Goal: Task Accomplishment & Management: Manage account settings

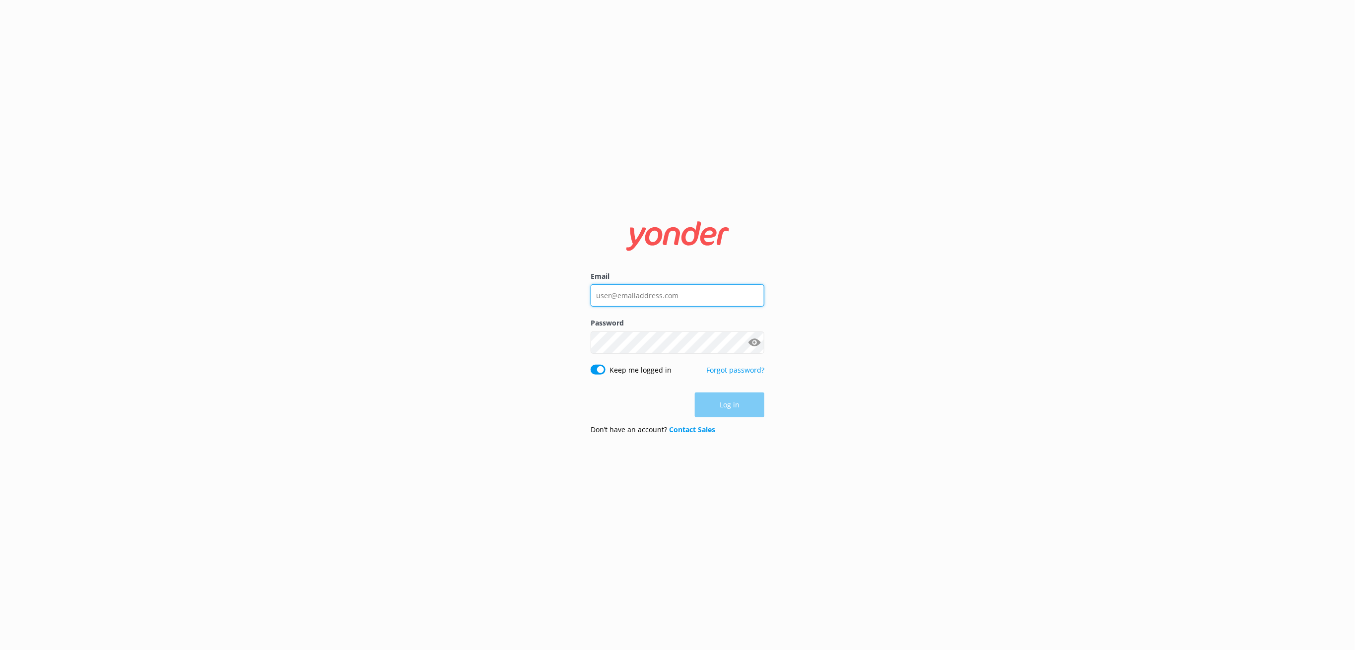
type input "[PERSON_NAME][EMAIL_ADDRESS][DOMAIN_NAME]"
click at [760, 402] on div "Log in" at bounding box center [678, 405] width 174 height 25
click at [754, 405] on button "Log in" at bounding box center [729, 405] width 69 height 25
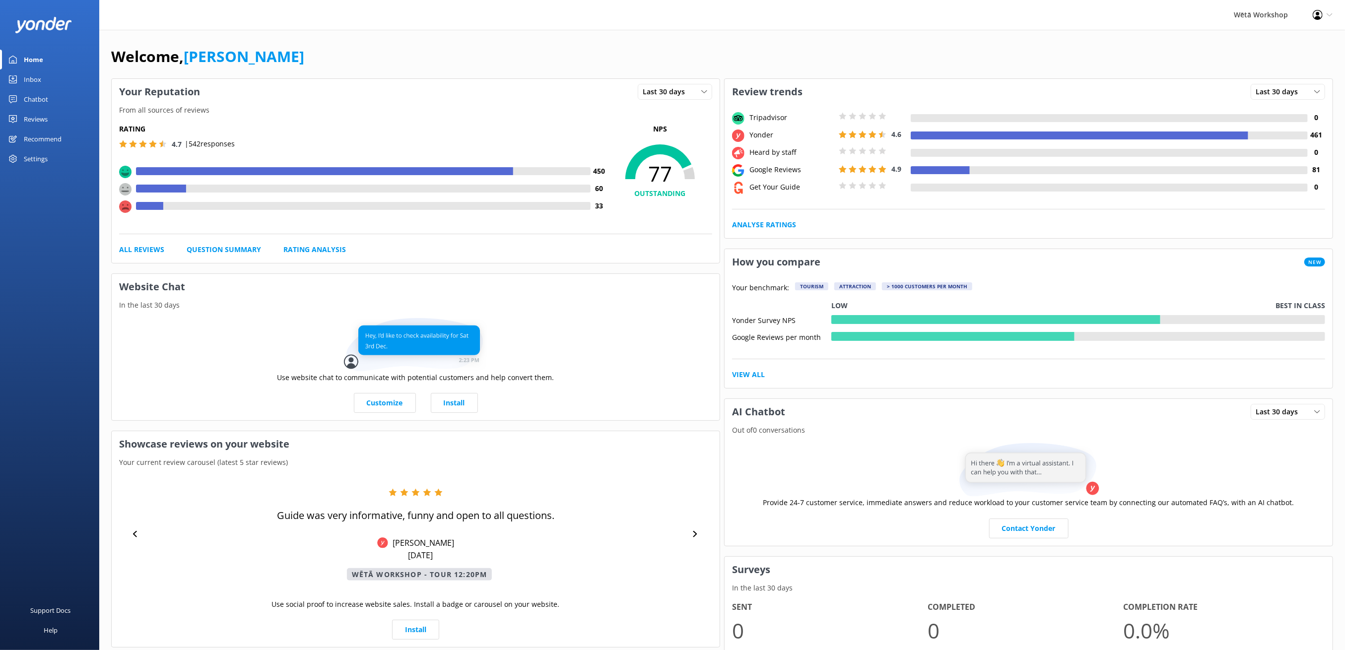
click at [48, 120] on div "Reviews" at bounding box center [36, 119] width 24 height 20
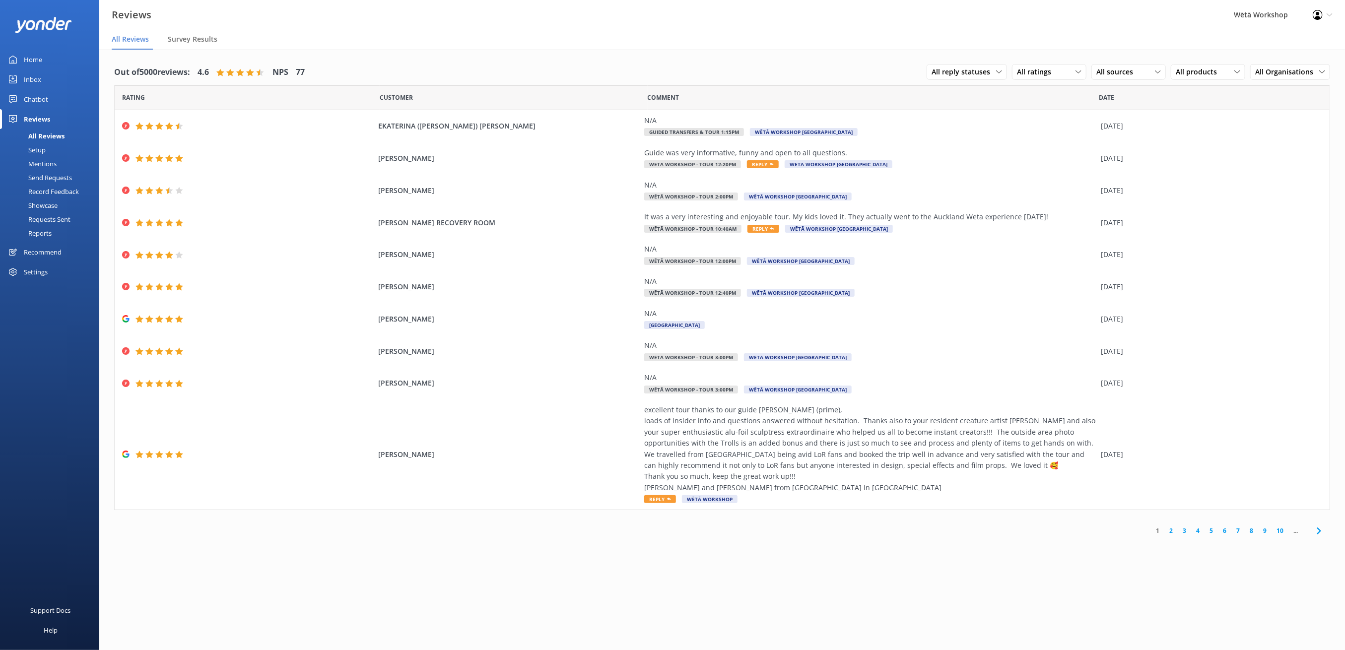
click at [1329, 14] on icon at bounding box center [1329, 15] width 6 height 6
click at [470, 285] on span "[PERSON_NAME]" at bounding box center [508, 286] width 261 height 11
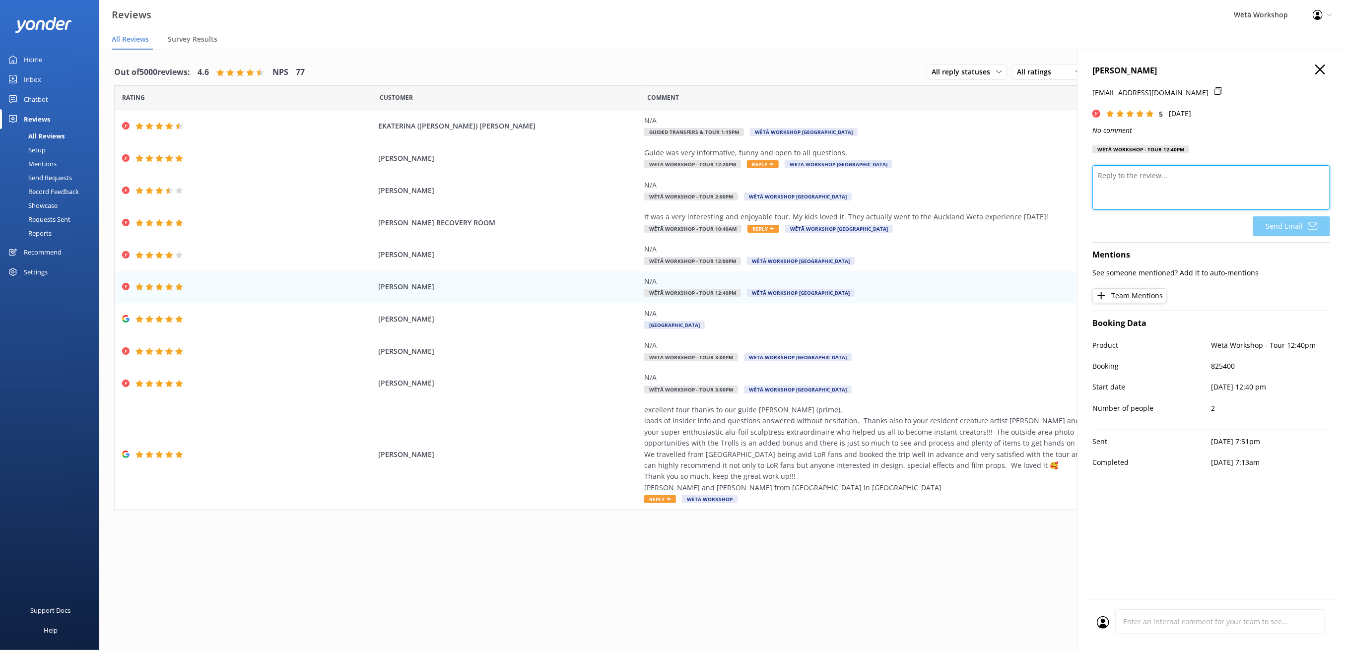
click at [1162, 181] on textarea at bounding box center [1211, 187] width 238 height 45
click at [1324, 67] on icon "button" at bounding box center [1320, 70] width 10 height 10
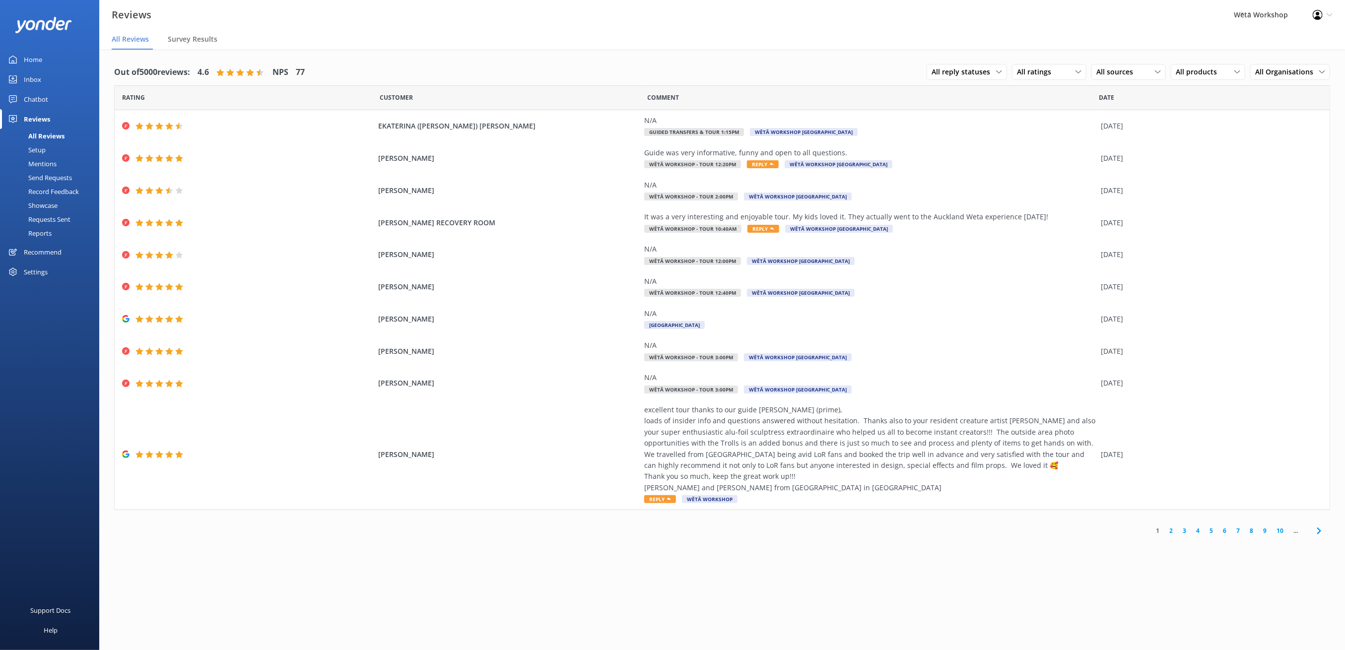
click at [68, 232] on link "Reports" at bounding box center [52, 233] width 93 height 14
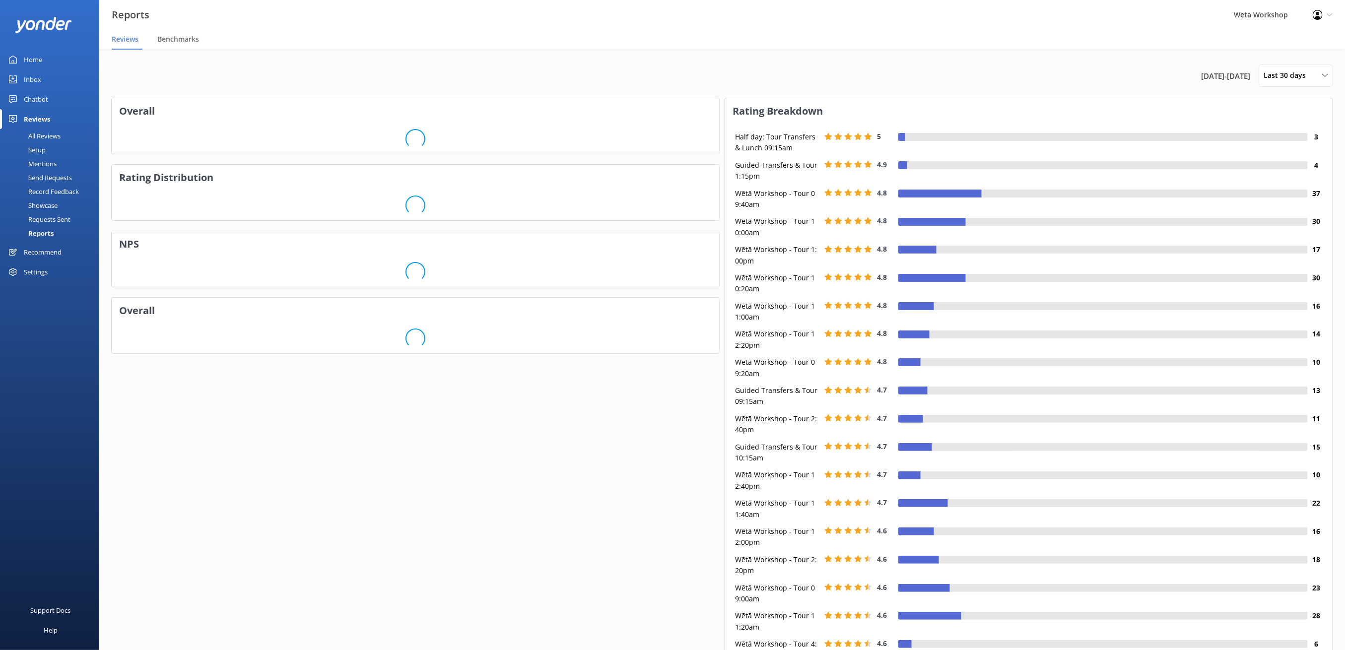
scroll to position [146, 597]
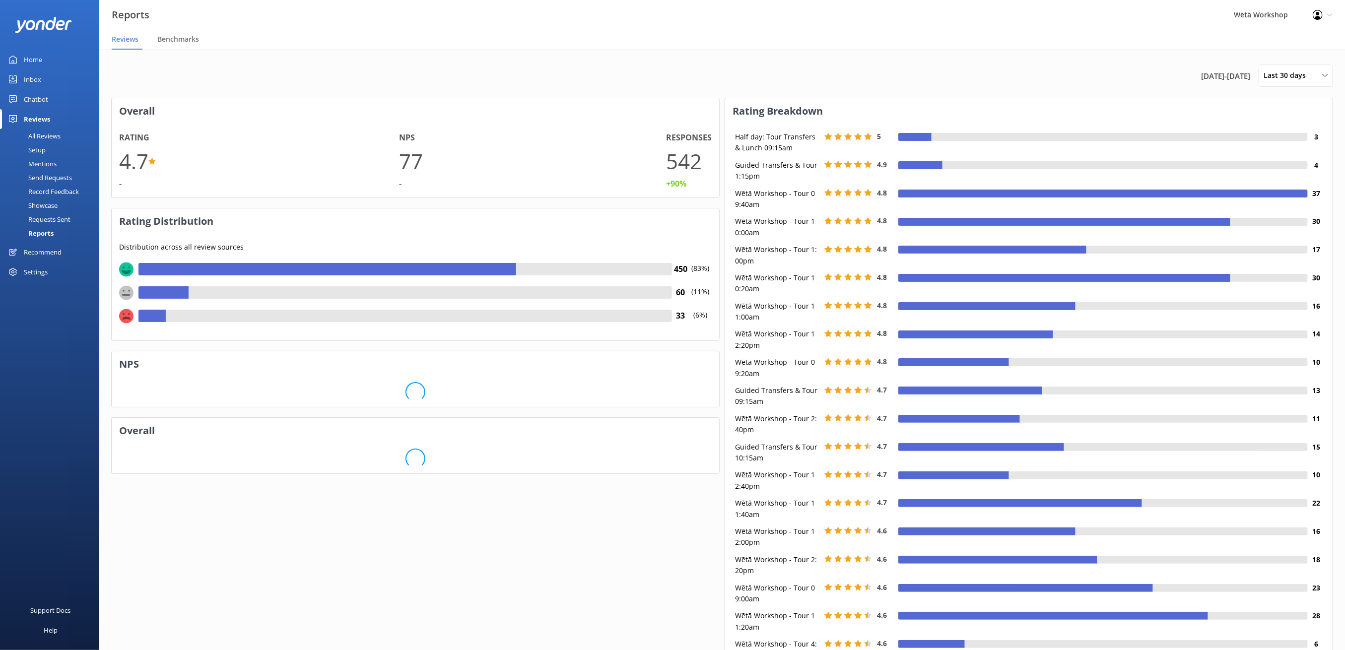
click at [42, 269] on div "Settings" at bounding box center [36, 272] width 24 height 20
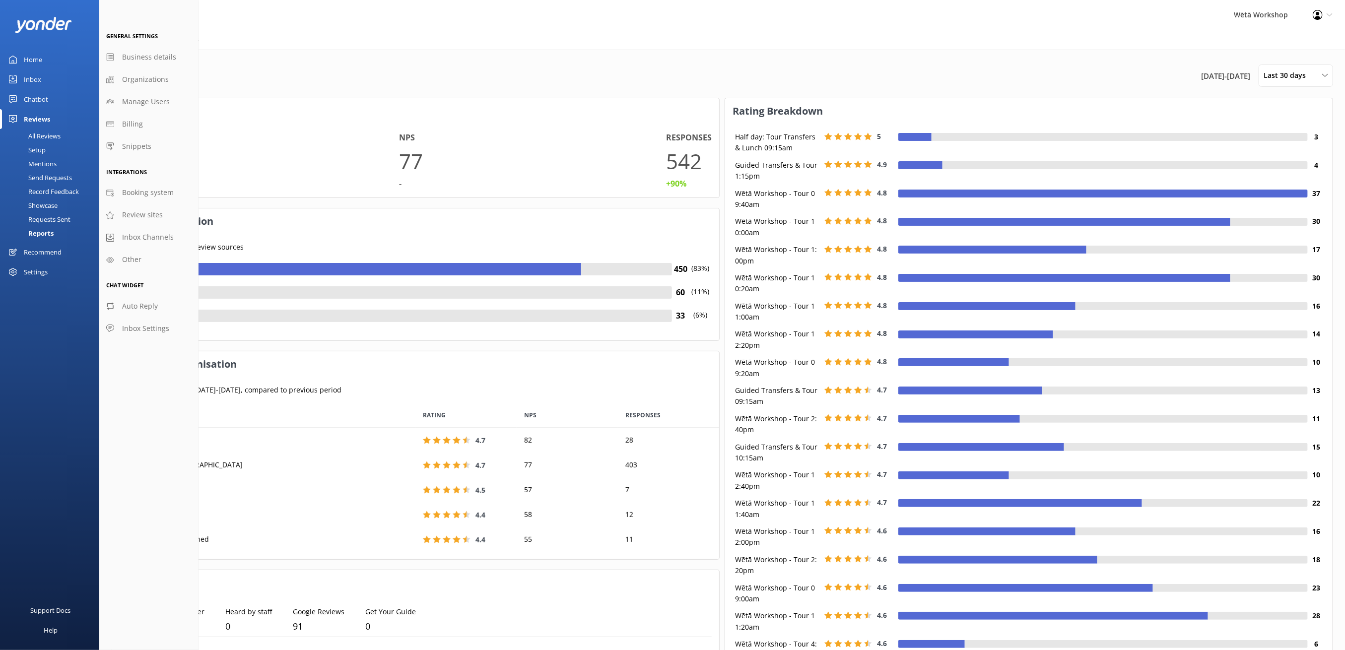
click at [137, 330] on span "Inbox Settings" at bounding box center [145, 328] width 47 height 11
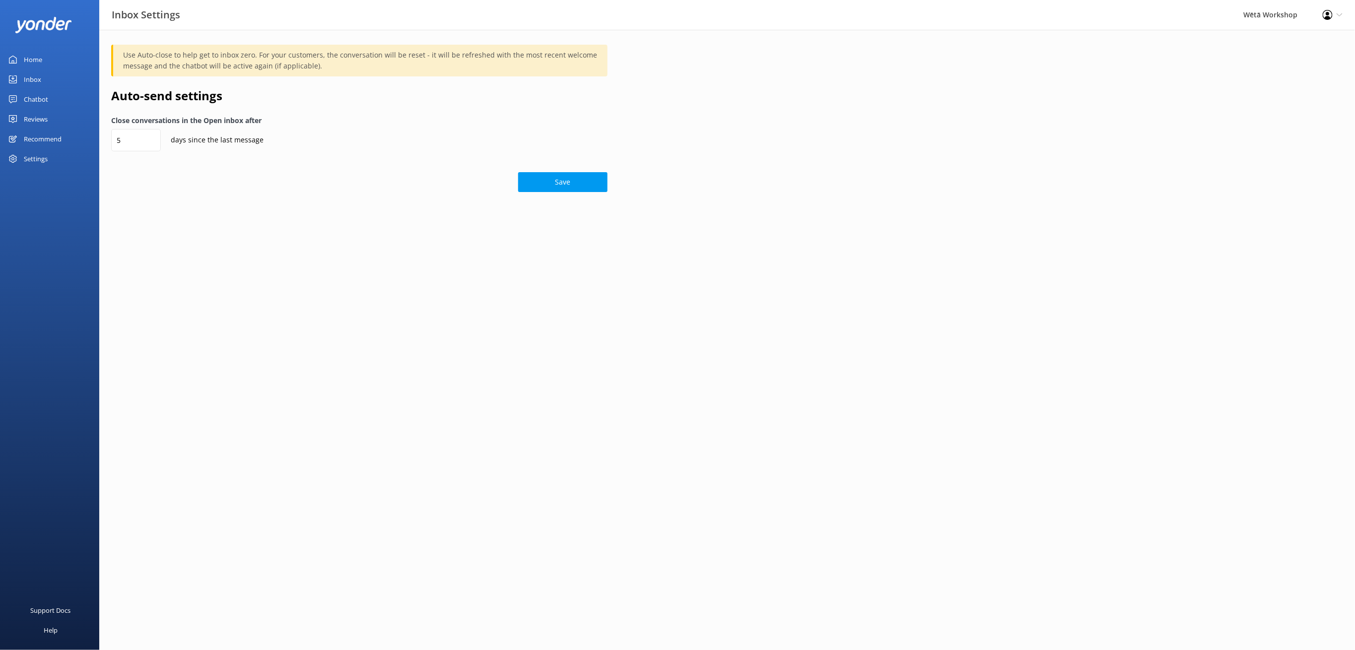
click at [574, 180] on button "Save" at bounding box center [562, 182] width 89 height 20
click at [46, 159] on div "Settings" at bounding box center [36, 159] width 24 height 20
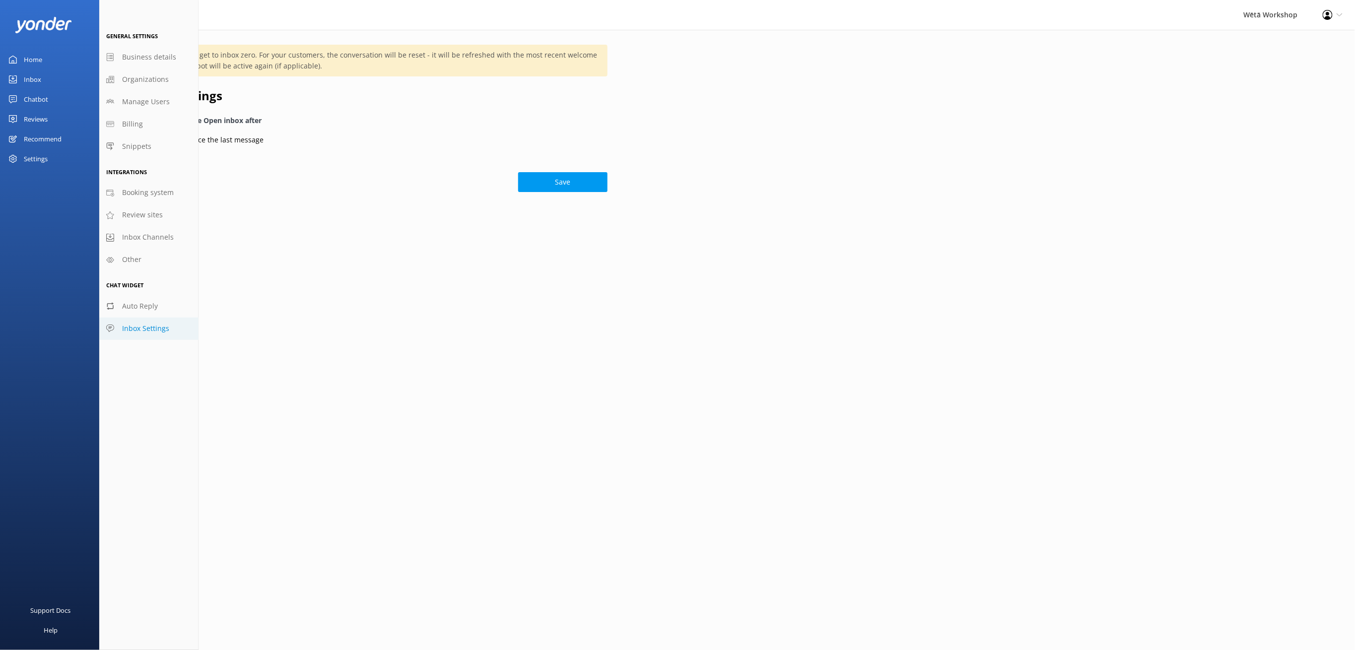
click at [162, 214] on link "Review sites" at bounding box center [148, 215] width 99 height 22
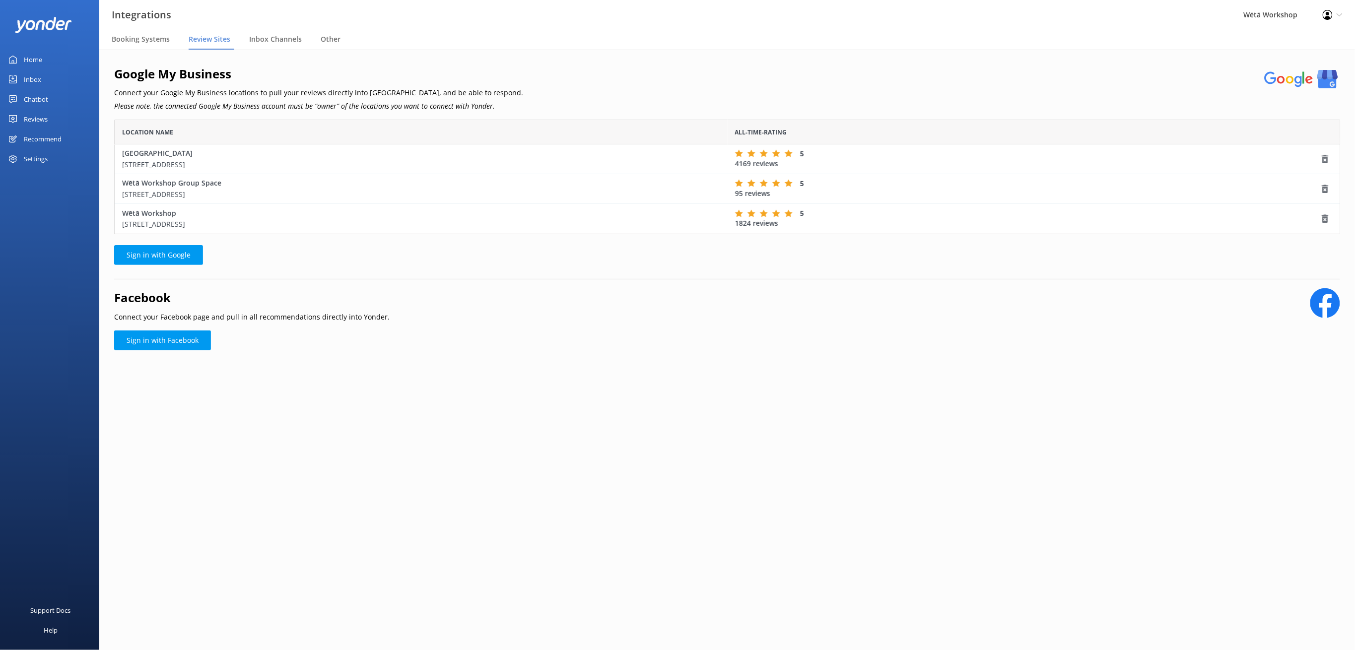
scroll to position [104, 1216]
click at [61, 161] on div "Settings" at bounding box center [49, 159] width 99 height 20
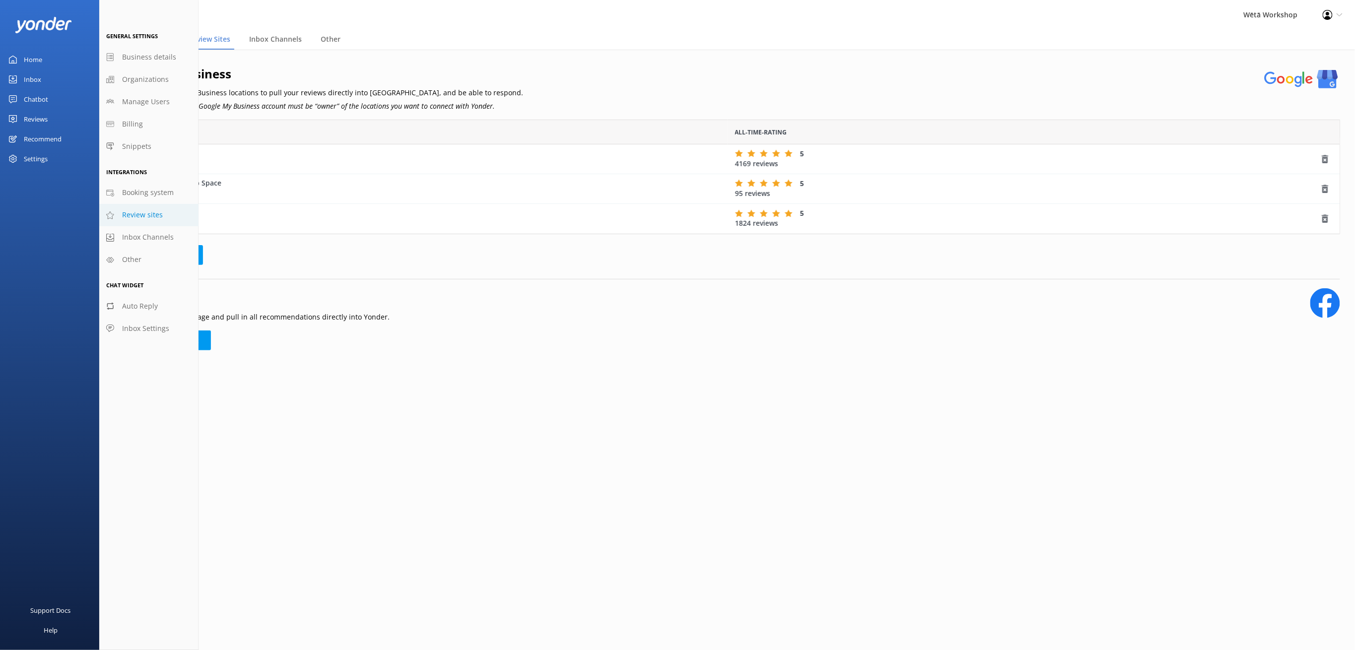
click at [156, 238] on span "Inbox Channels" at bounding box center [148, 237] width 52 height 11
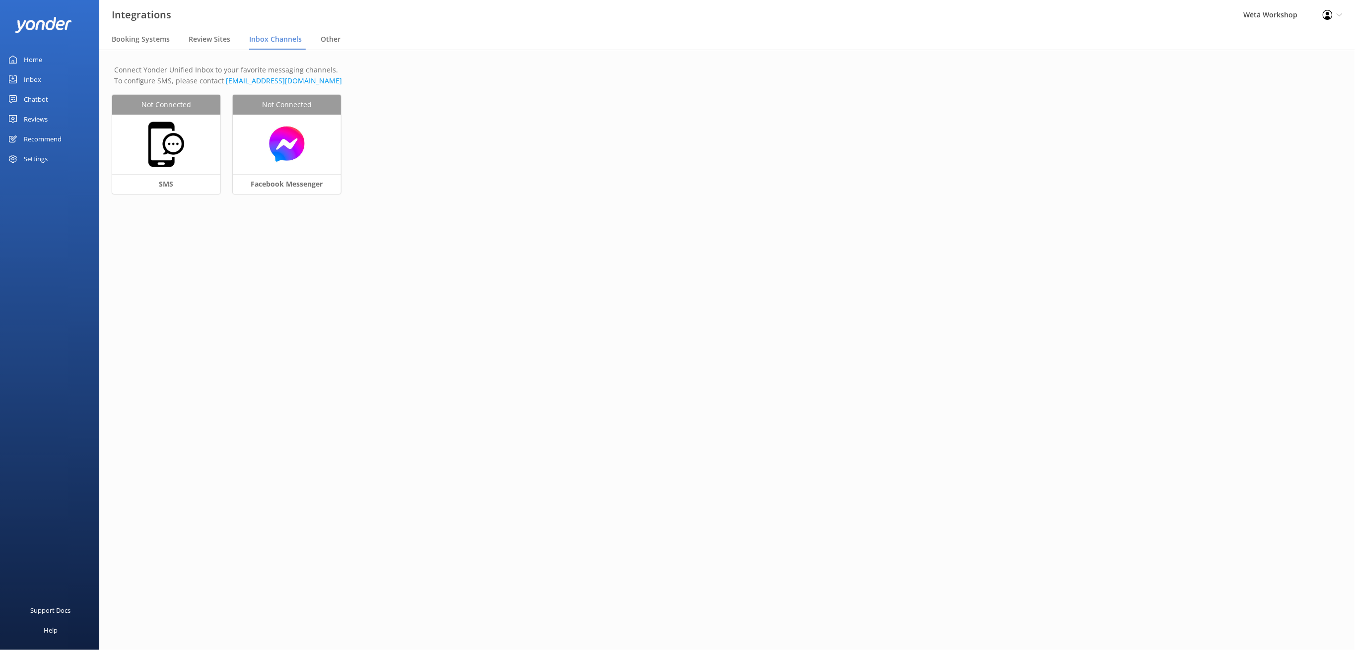
click at [201, 37] on span "Review Sites" at bounding box center [210, 39] width 42 height 10
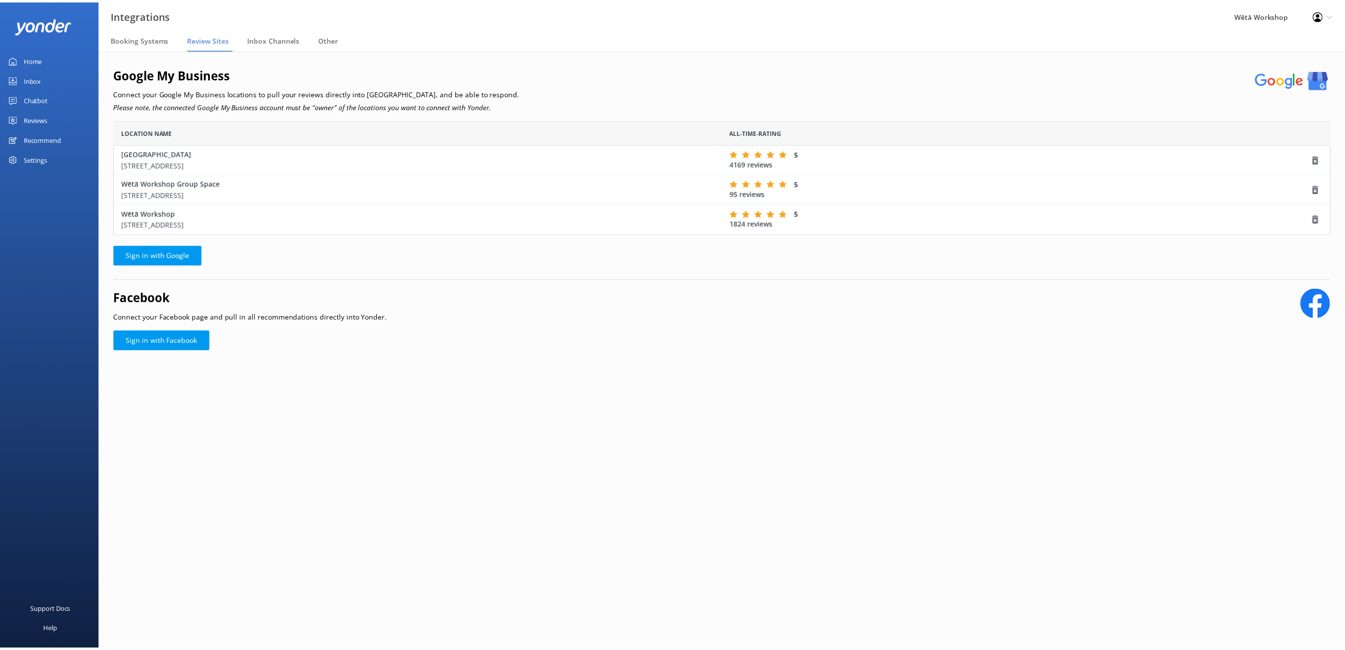
scroll to position [104, 1216]
click at [114, 37] on span "Booking Systems" at bounding box center [141, 39] width 58 height 10
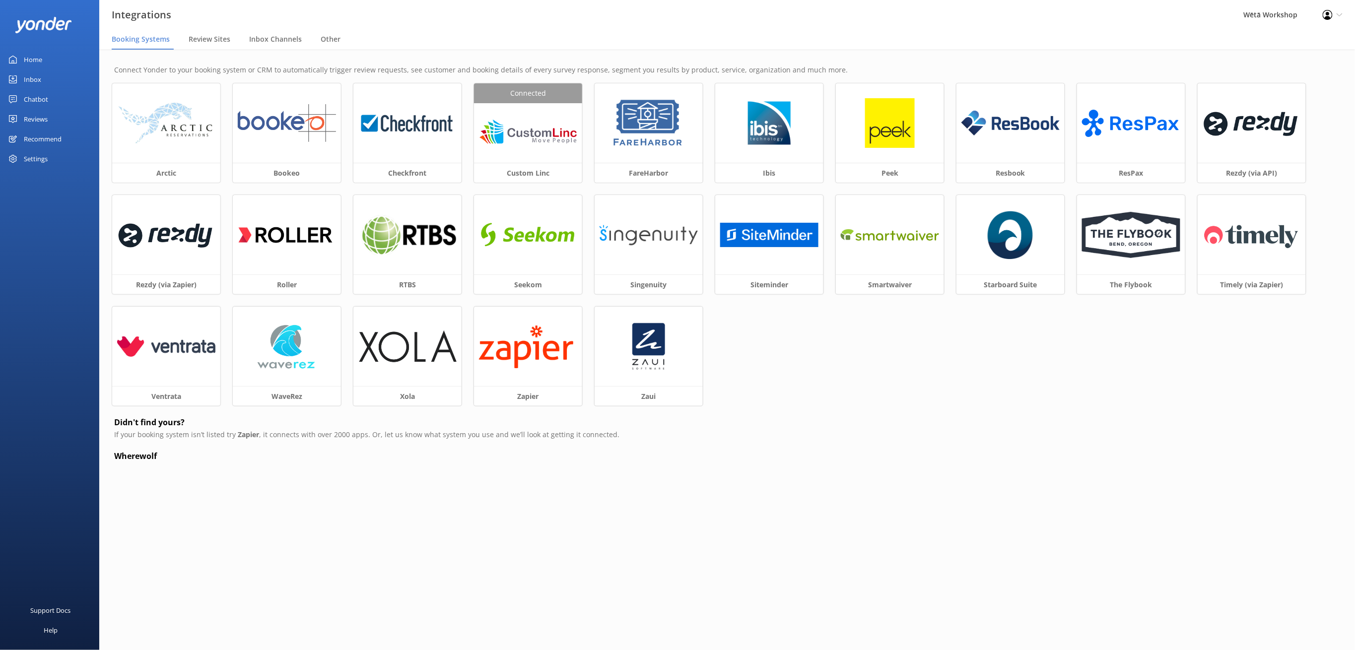
click at [330, 37] on span "Other" at bounding box center [331, 39] width 20 height 10
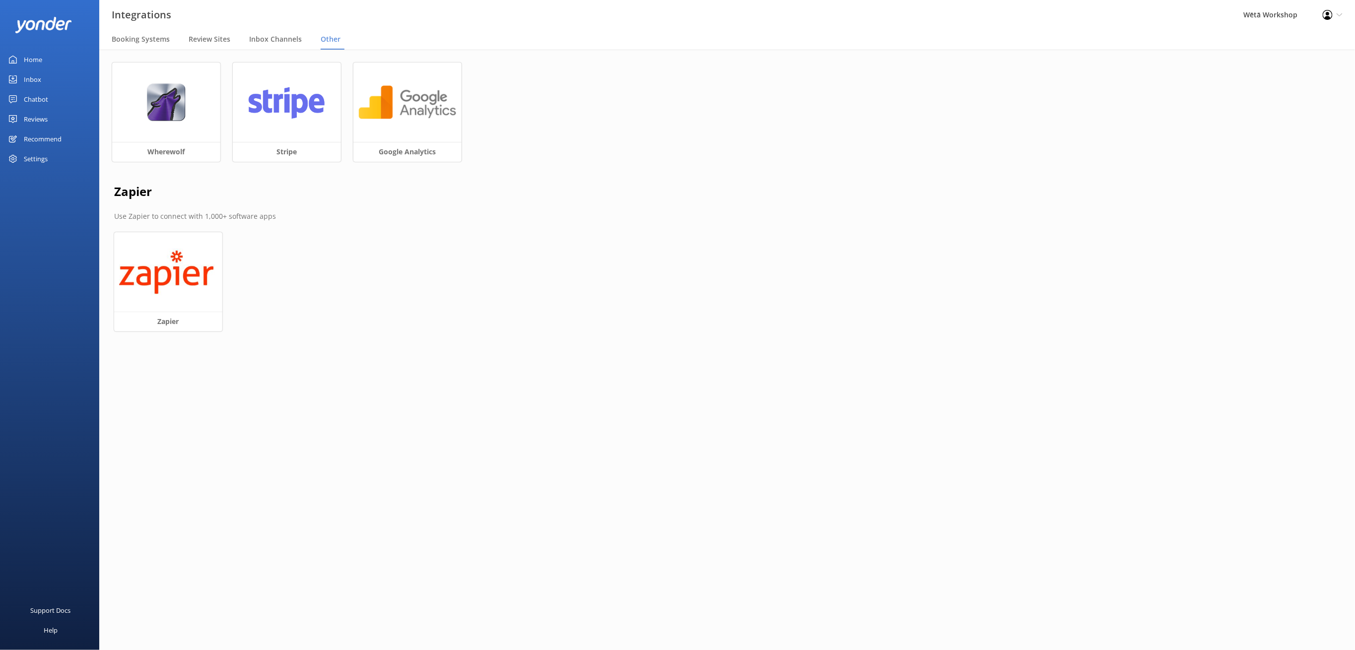
click at [33, 55] on div "Home" at bounding box center [33, 60] width 18 height 20
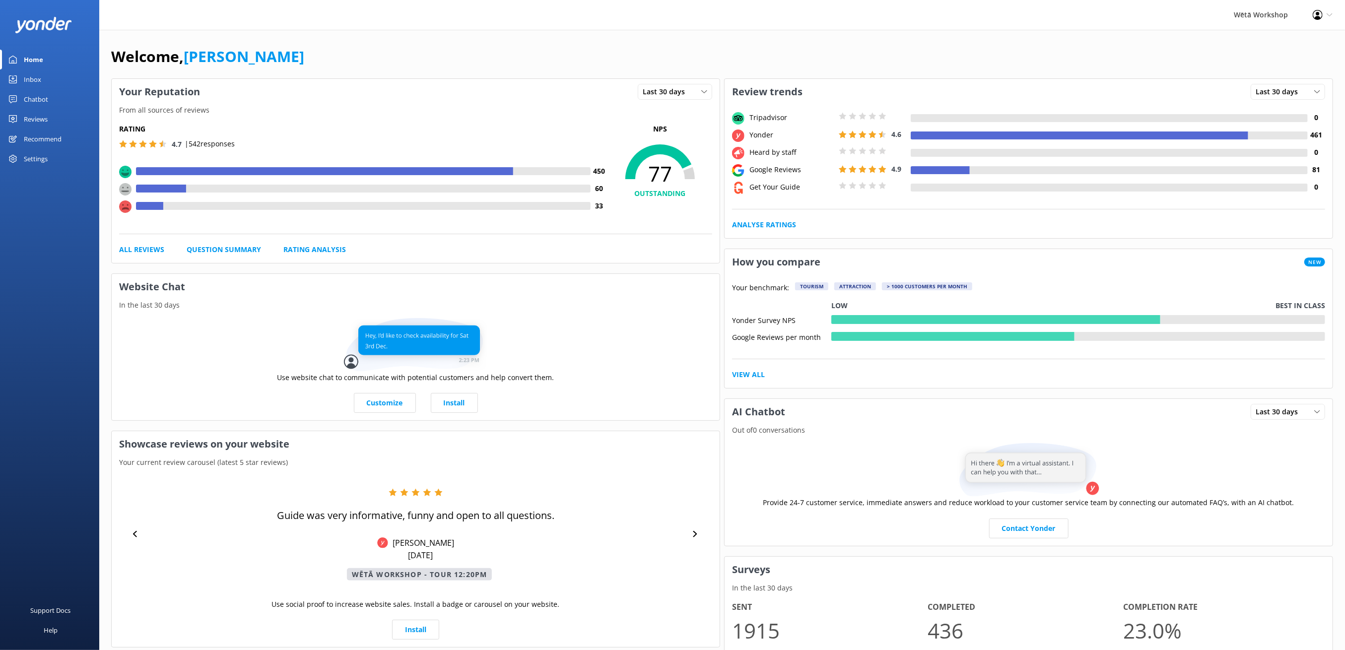
click at [27, 110] on div "Reviews" at bounding box center [36, 119] width 24 height 20
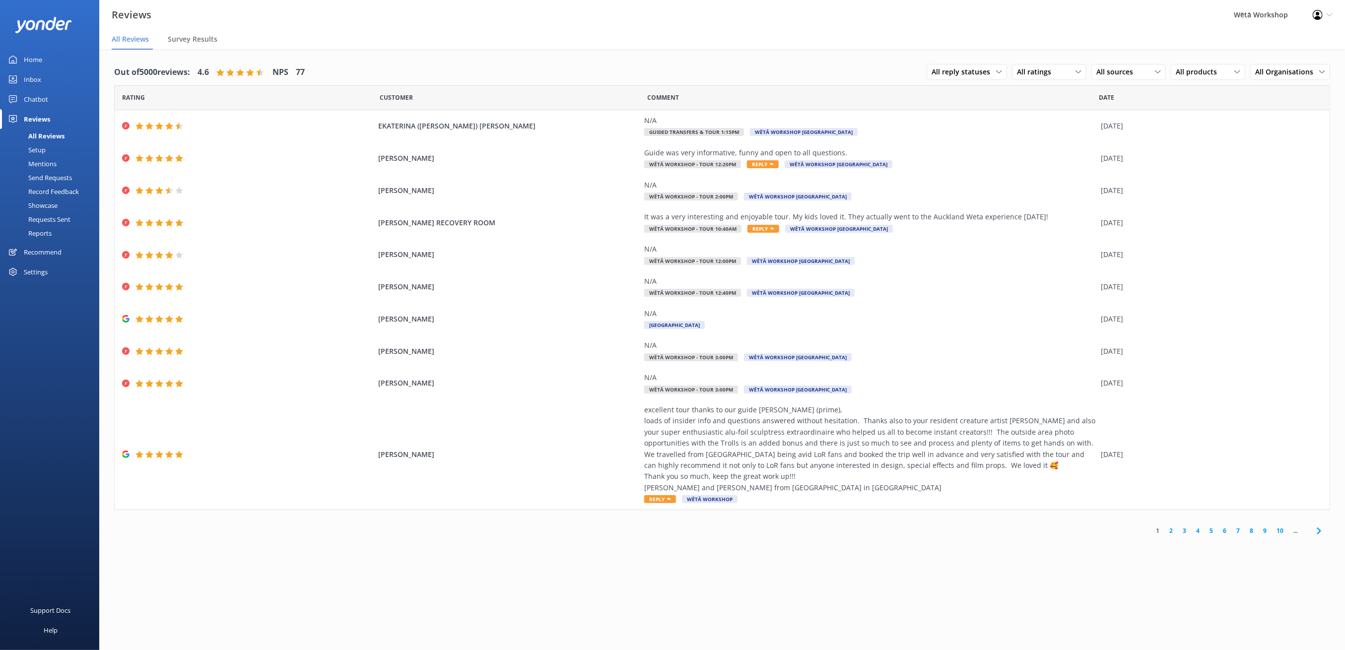
click at [750, 129] on span "Wētā Workshop [GEOGRAPHIC_DATA]" at bounding box center [804, 132] width 108 height 8
